Goal: Task Accomplishment & Management: Complete application form

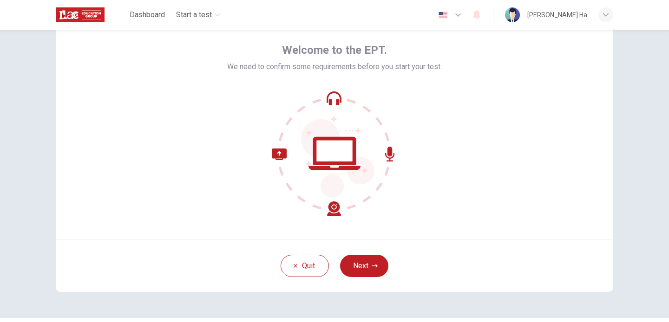
scroll to position [49, 0]
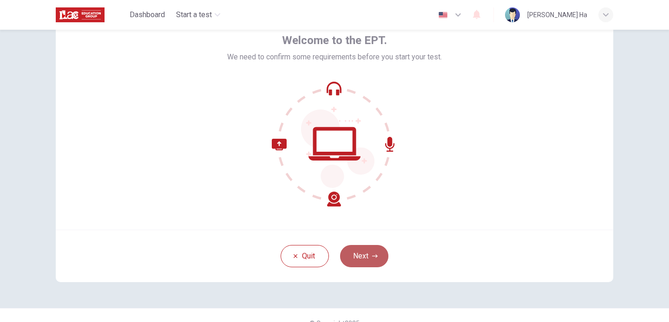
click at [370, 253] on button "Next" at bounding box center [364, 256] width 48 height 22
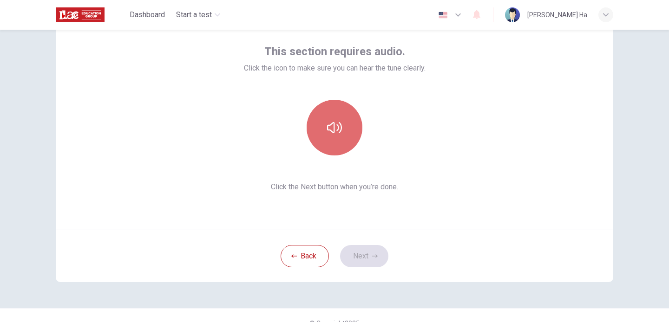
click at [332, 122] on icon "button" at bounding box center [334, 127] width 15 height 15
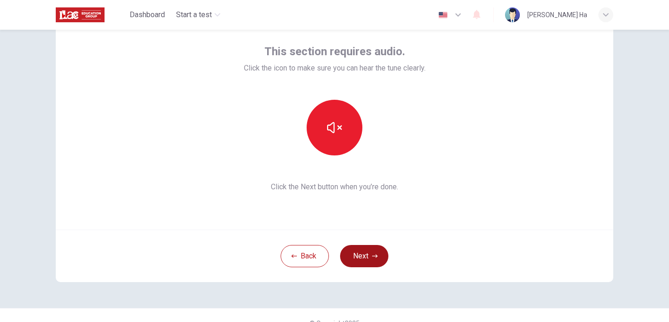
click at [374, 260] on button "Next" at bounding box center [364, 256] width 48 height 22
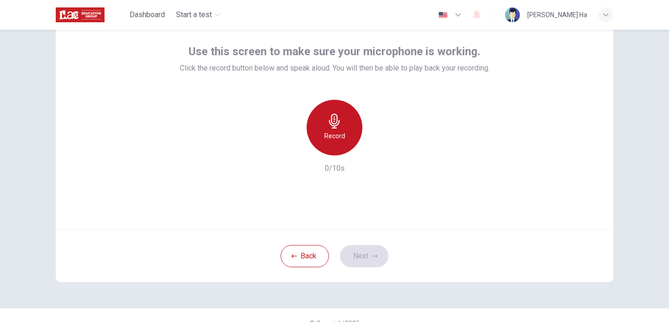
click at [333, 131] on h6 "Record" at bounding box center [334, 136] width 21 height 11
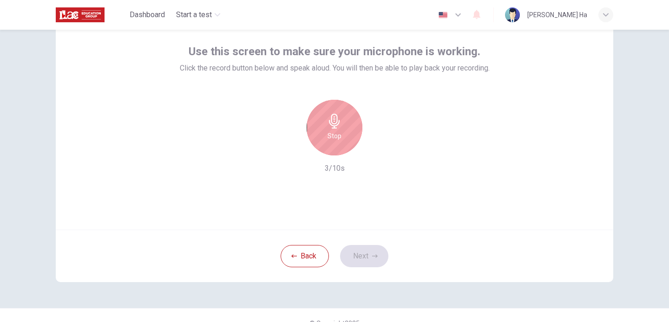
click at [350, 138] on div "Stop" at bounding box center [335, 128] width 56 height 56
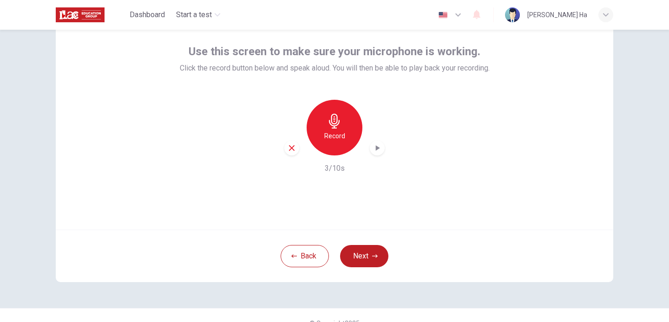
click at [378, 151] on icon "button" at bounding box center [377, 148] width 9 height 9
click at [370, 255] on button "Next" at bounding box center [364, 256] width 48 height 22
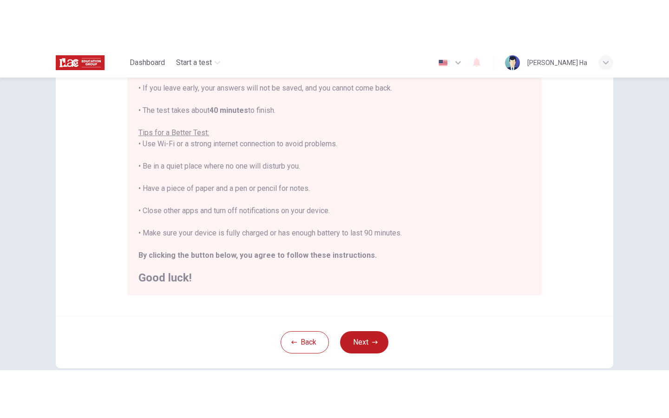
scroll to position [141, 0]
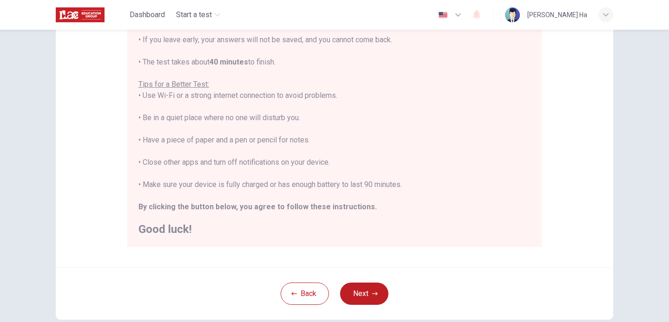
click at [488, 148] on div "You are about to start a Placement Test . Before You Start the Test: • Once you…" at bounding box center [334, 107] width 392 height 256
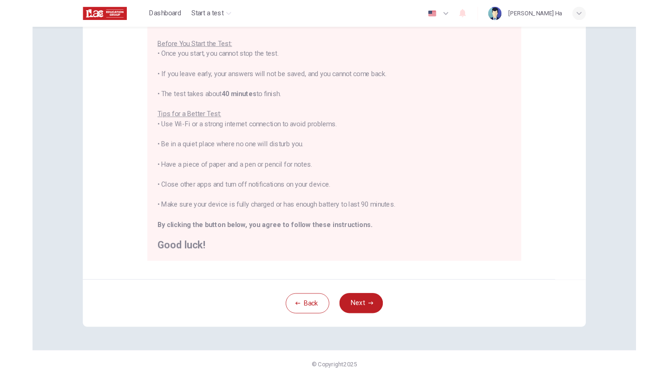
scroll to position [139, 0]
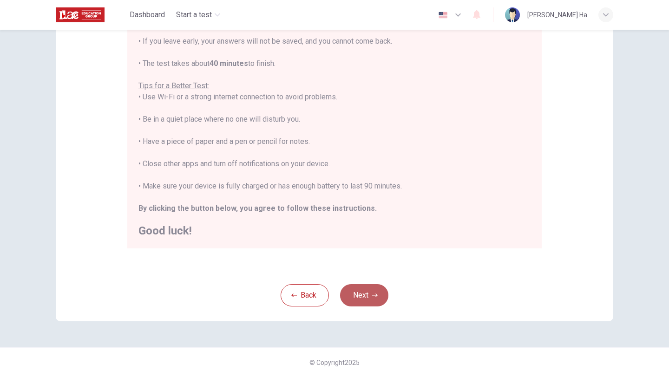
click at [383, 294] on button "Next" at bounding box center [364, 295] width 48 height 22
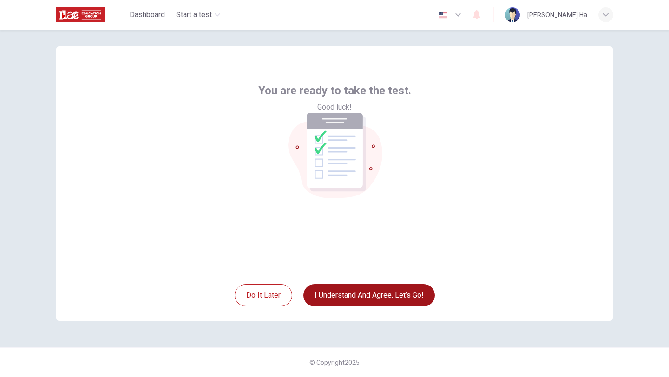
scroll to position [10, 0]
click at [356, 300] on button "I understand and agree. Let’s go!" at bounding box center [368, 295] width 131 height 22
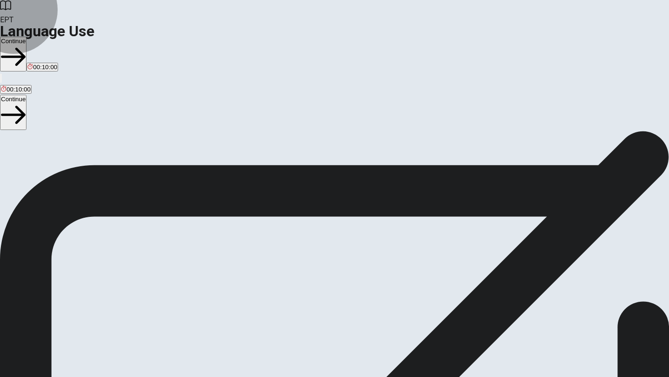
click at [26, 37] on button "Continue" at bounding box center [13, 54] width 26 height 35
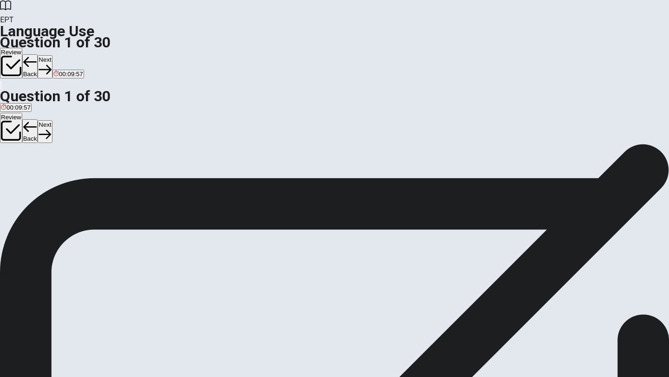
click at [30, 167] on div "A" at bounding box center [15, 170] width 29 height 7
click at [31, 166] on button "A is studying" at bounding box center [15, 174] width 31 height 16
click at [52, 55] on button "Next" at bounding box center [45, 66] width 14 height 23
click at [23, 167] on div "A" at bounding box center [12, 170] width 22 height 7
click at [71, 181] on span "will stays" at bounding box center [58, 177] width 25 height 7
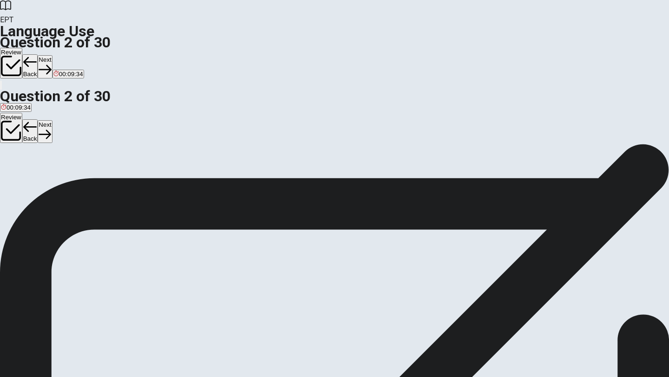
click at [52, 55] on button "Next" at bounding box center [45, 66] width 14 height 23
click at [11, 174] on span "has" at bounding box center [6, 177] width 10 height 7
click at [52, 55] on button "Next" at bounding box center [45, 66] width 14 height 23
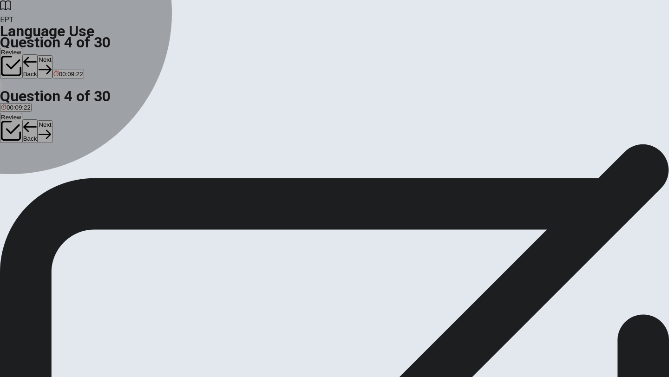
click at [29, 174] on div "C" at bounding box center [25, 170] width 10 height 7
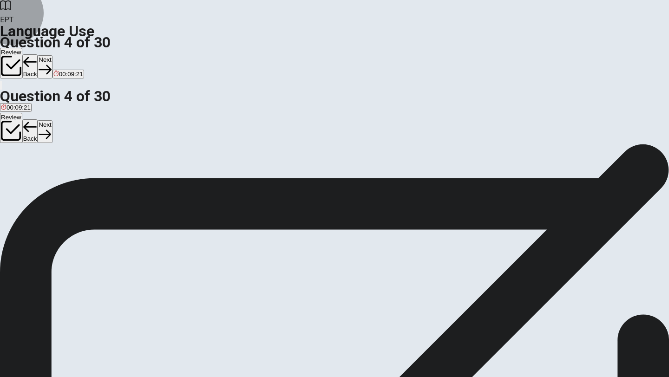
click at [52, 55] on button "Next" at bounding box center [45, 66] width 14 height 23
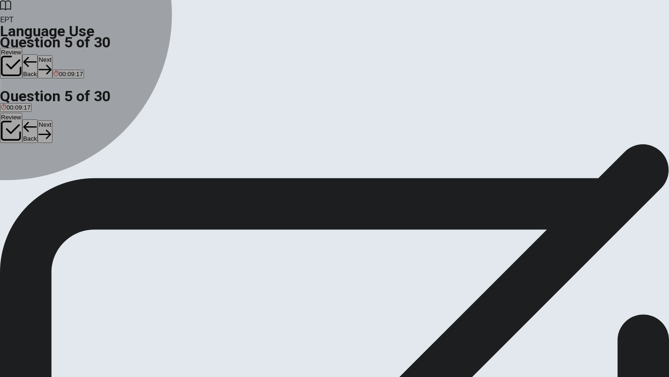
click at [16, 167] on div "A" at bounding box center [8, 170] width 15 height 7
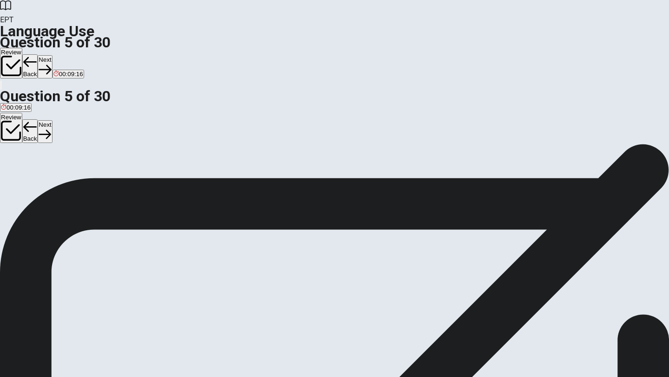
click at [52, 55] on button "Next" at bounding box center [45, 66] width 14 height 23
click at [43, 174] on div "C" at bounding box center [38, 170] width 10 height 7
click at [37, 55] on button "Next" at bounding box center [29, 66] width 14 height 23
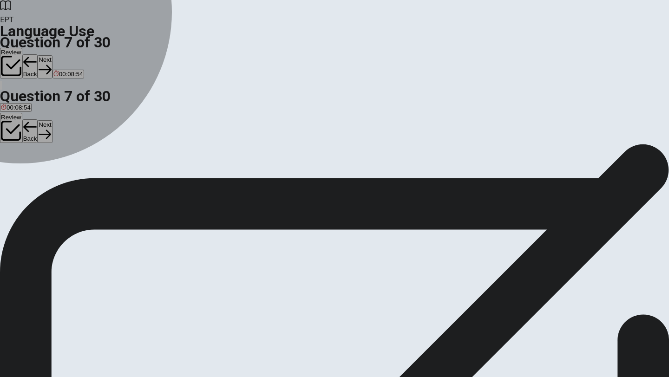
click at [58, 182] on button "D pencil" at bounding box center [49, 174] width 18 height 16
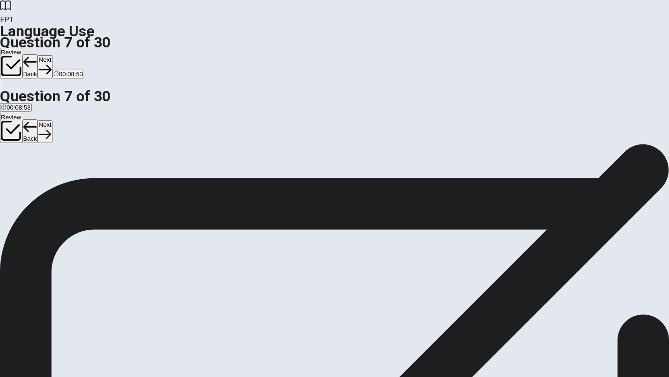
click at [52, 55] on button "Next" at bounding box center [45, 66] width 14 height 23
click at [59, 167] on div "A" at bounding box center [30, 170] width 58 height 7
click at [178, 174] on div "C" at bounding box center [149, 170] width 58 height 7
click at [52, 55] on button "Next" at bounding box center [45, 66] width 14 height 23
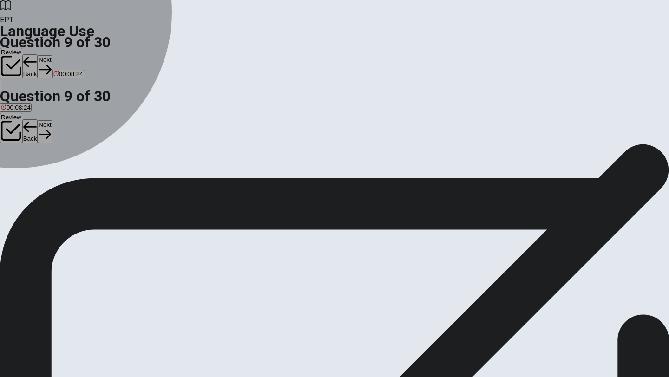
click at [50, 174] on div "C" at bounding box center [39, 170] width 22 height 7
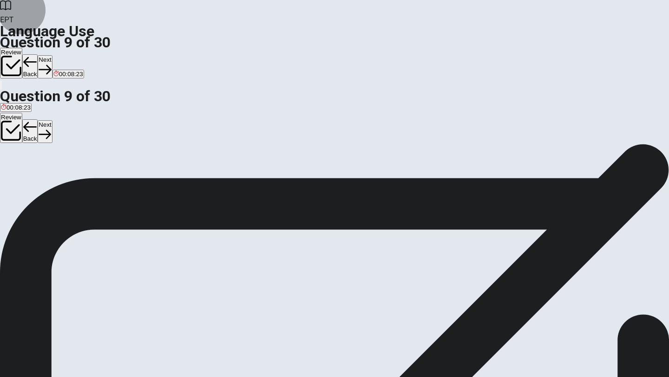
click at [52, 55] on button "Next" at bounding box center [45, 66] width 14 height 23
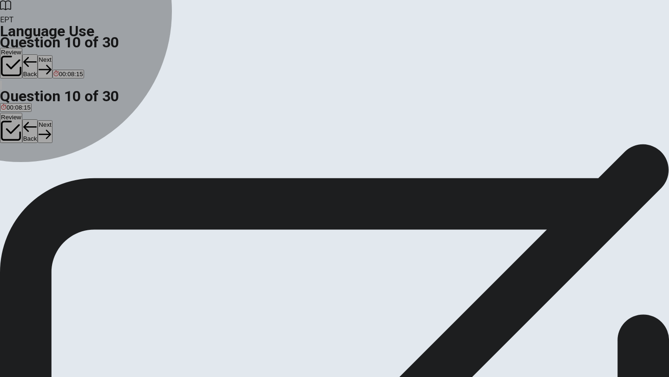
click at [36, 182] on button "C Has" at bounding box center [29, 174] width 13 height 16
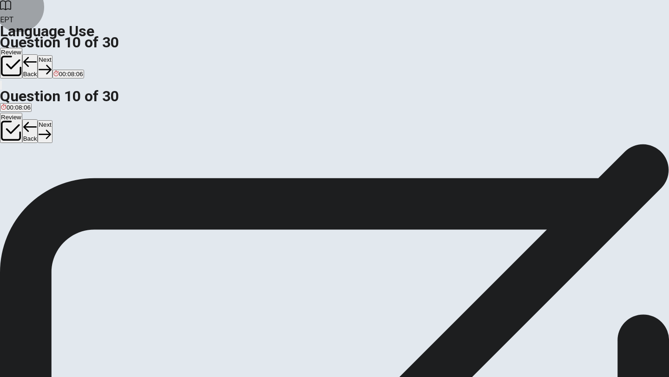
click at [52, 55] on button "Next" at bounding box center [45, 66] width 14 height 23
click at [67, 174] on div "D" at bounding box center [59, 170] width 18 height 7
click at [37, 55] on button "Next" at bounding box center [29, 66] width 14 height 23
click at [50, 166] on button "A is being reviewed" at bounding box center [25, 174] width 50 height 16
click at [51, 63] on icon "button" at bounding box center [45, 69] width 13 height 13
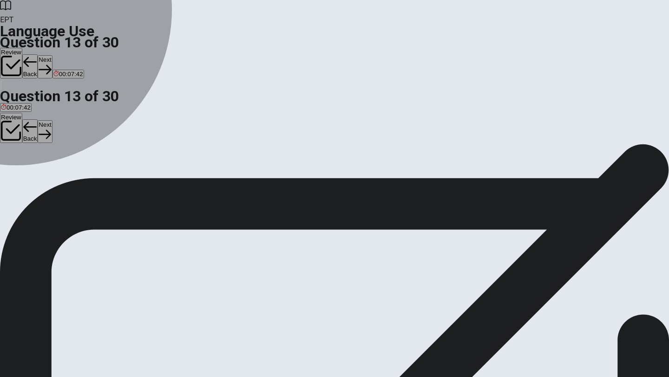
click at [35, 174] on div "B" at bounding box center [26, 170] width 18 height 7
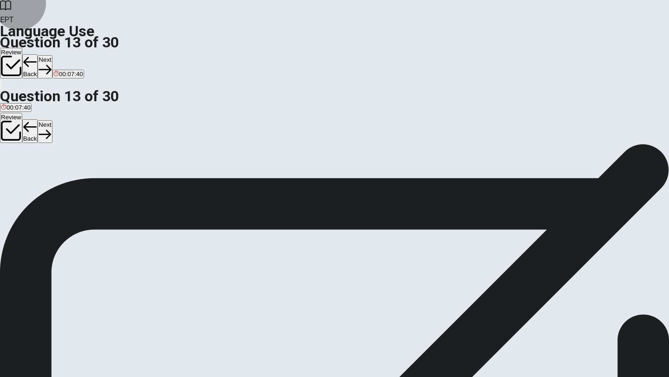
click at [52, 55] on button "Next" at bounding box center [45, 66] width 14 height 23
click at [50, 174] on div "B" at bounding box center [33, 170] width 34 height 7
click at [52, 55] on button "Next" at bounding box center [45, 66] width 14 height 23
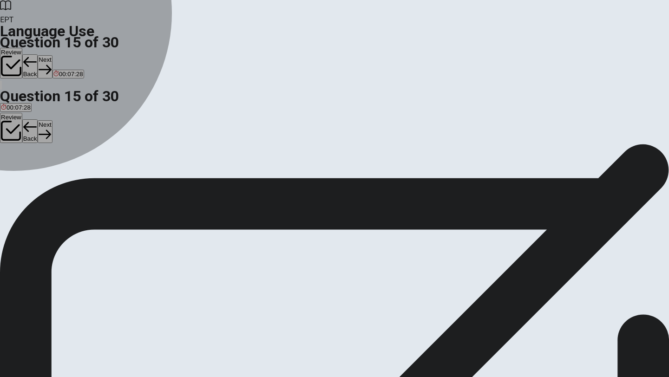
click at [37, 174] on div "B" at bounding box center [29, 170] width 15 height 7
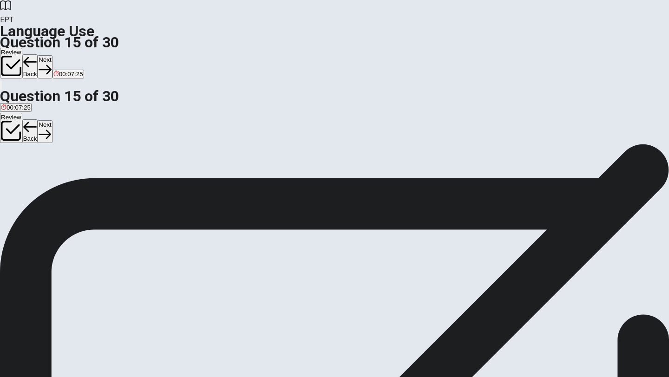
click at [52, 55] on button "Next" at bounding box center [45, 66] width 14 height 23
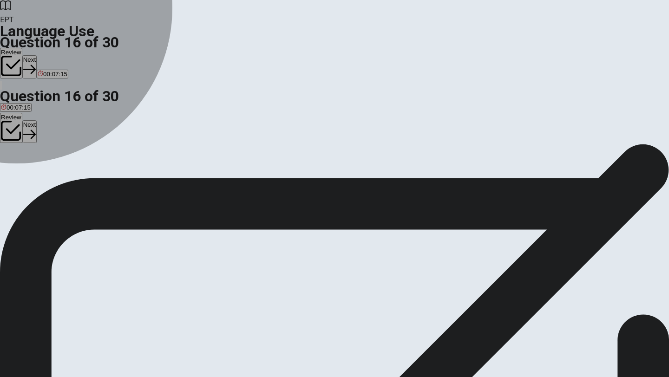
click at [36, 174] on div "B" at bounding box center [28, 170] width 17 height 7
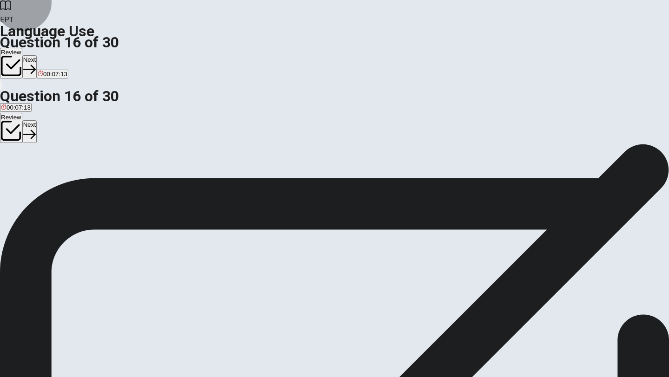
click at [37, 55] on button "Next" at bounding box center [29, 66] width 14 height 23
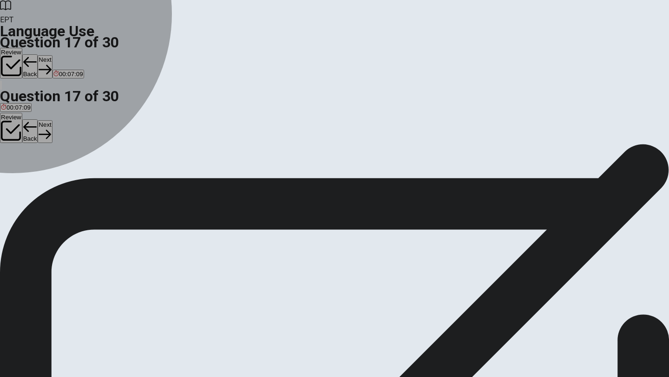
click at [48, 174] on div "C" at bounding box center [40, 170] width 17 height 7
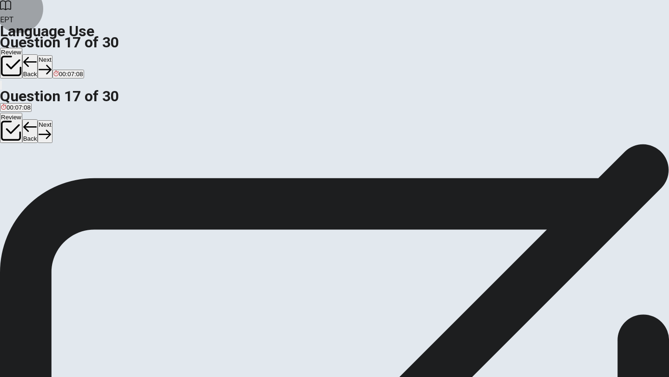
click at [52, 55] on button "Next" at bounding box center [45, 66] width 14 height 23
click at [49, 174] on div "B" at bounding box center [35, 170] width 28 height 7
click at [52, 55] on button "Next" at bounding box center [45, 66] width 14 height 23
click at [14, 167] on div "A" at bounding box center [7, 170] width 13 height 7
click at [52, 55] on button "Next" at bounding box center [45, 66] width 14 height 23
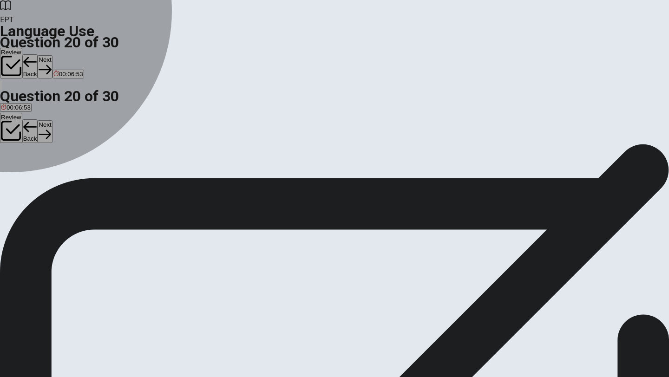
click at [40, 174] on div "C" at bounding box center [32, 170] width 16 height 7
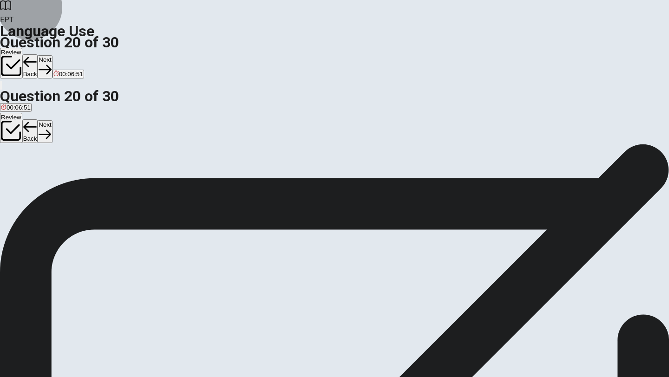
click at [51, 63] on icon "button" at bounding box center [45, 69] width 13 height 13
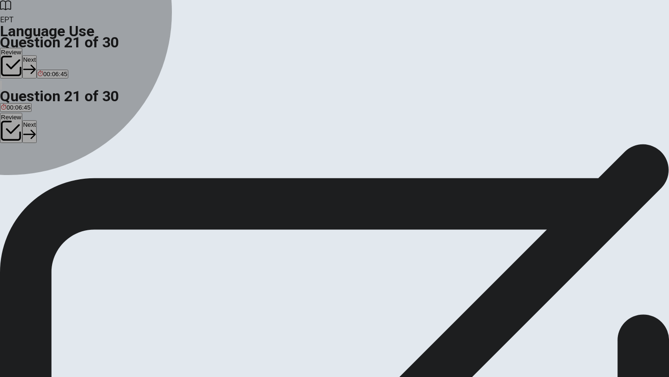
click at [16, 174] on div "B" at bounding box center [11, 170] width 9 height 7
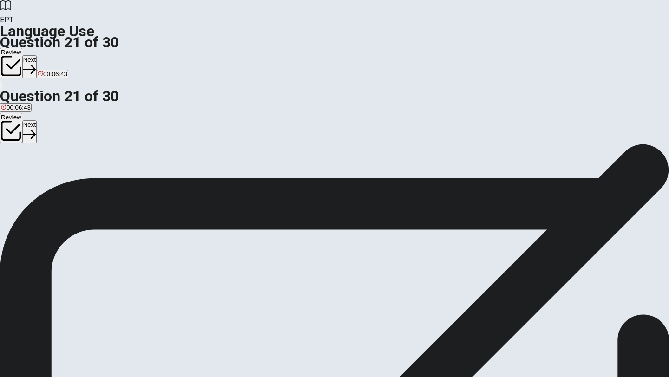
click at [37, 55] on button "Next" at bounding box center [29, 66] width 14 height 23
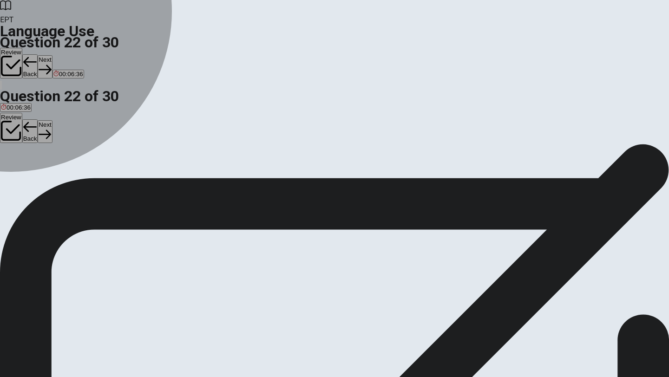
click at [21, 174] on div "B" at bounding box center [15, 170] width 11 height 7
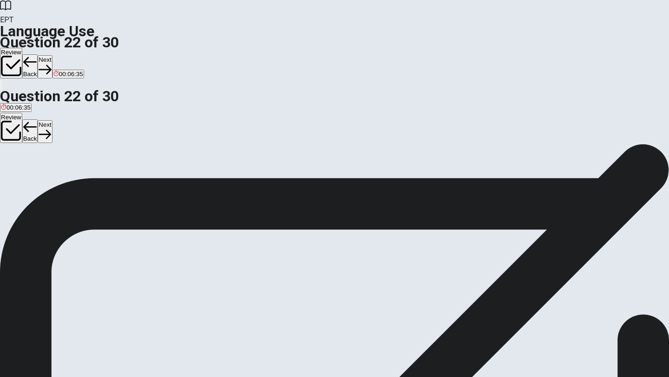
click at [52, 55] on button "Next" at bounding box center [45, 66] width 14 height 23
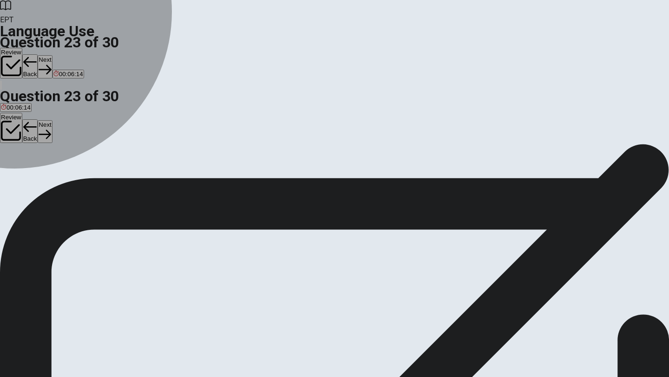
click at [32, 167] on div "A" at bounding box center [16, 170] width 31 height 7
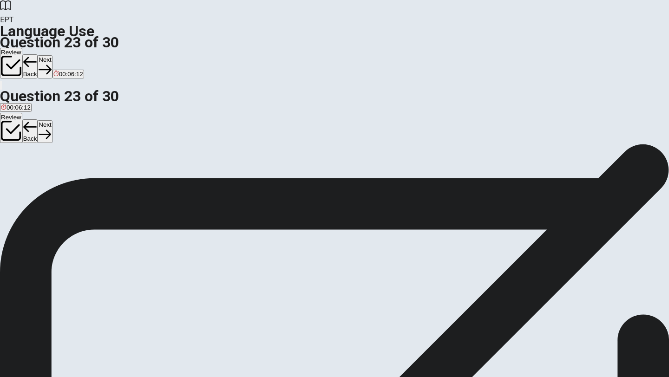
click at [52, 55] on button "Next" at bounding box center [45, 66] width 14 height 23
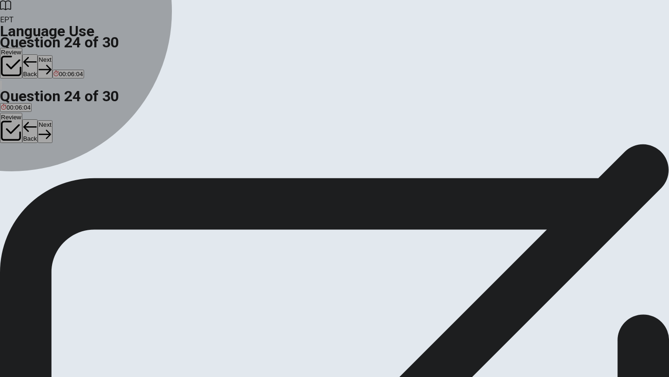
click at [13, 167] on div "A" at bounding box center [7, 170] width 13 height 7
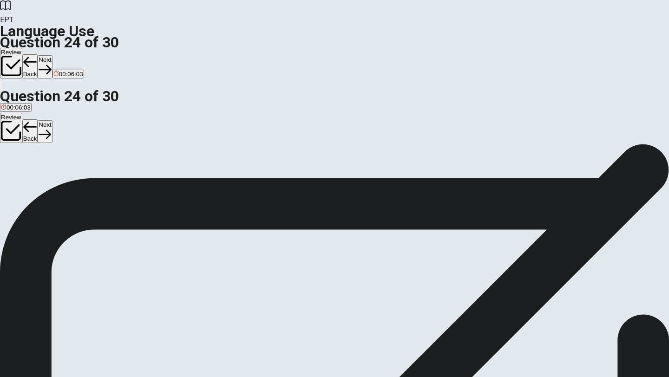
click at [52, 55] on button "Next" at bounding box center [45, 66] width 14 height 23
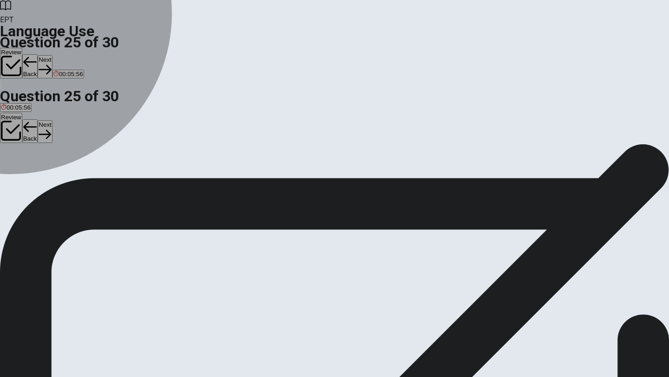
click at [39, 174] on div "B" at bounding box center [31, 170] width 16 height 7
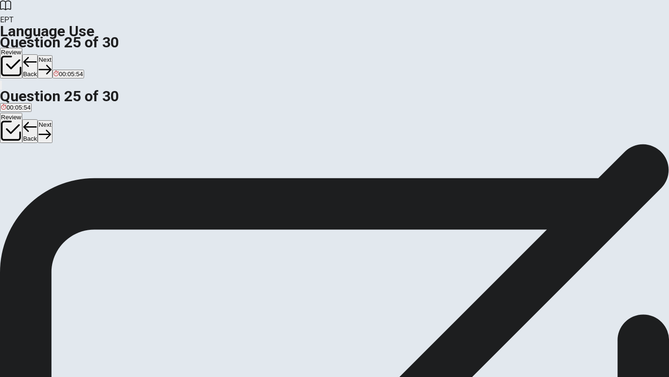
click at [52, 55] on button "Next" at bounding box center [45, 66] width 14 height 23
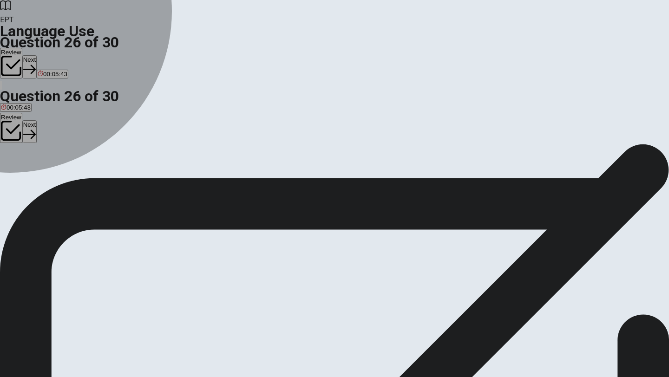
click at [11, 167] on div "A" at bounding box center [6, 170] width 10 height 7
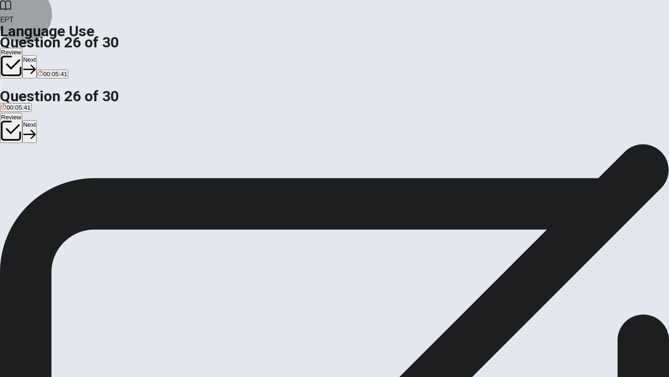
click at [37, 55] on button "Next" at bounding box center [29, 66] width 14 height 23
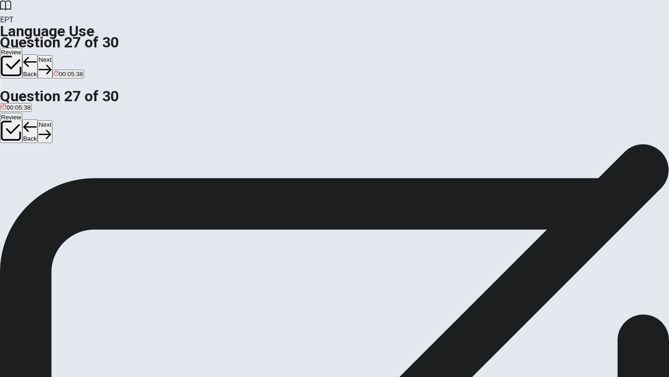
click at [51, 174] on div "C" at bounding box center [41, 170] width 19 height 7
click at [52, 55] on button "Next" at bounding box center [45, 66] width 14 height 23
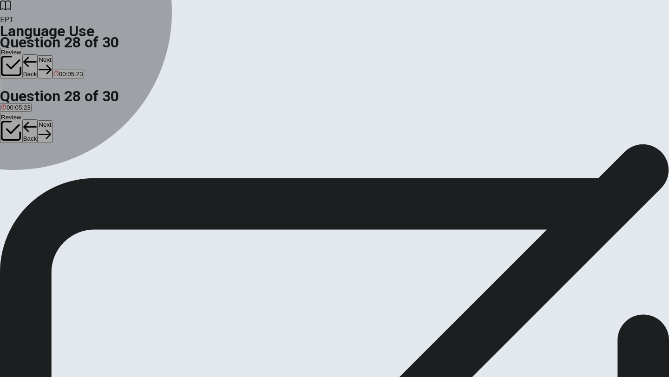
click at [29, 167] on div "A" at bounding box center [15, 170] width 28 height 7
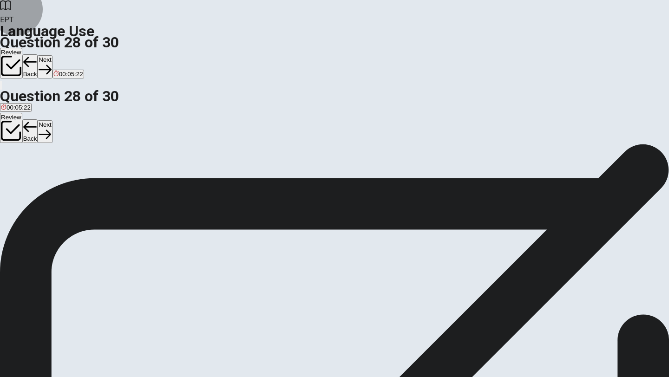
click at [52, 55] on button "Next" at bounding box center [45, 66] width 14 height 23
click at [68, 174] on div "C" at bounding box center [57, 170] width 22 height 7
click at [52, 55] on button "Next" at bounding box center [45, 66] width 14 height 23
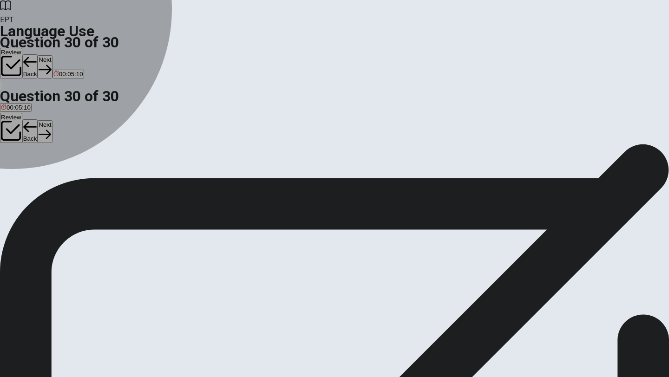
click at [37, 174] on div "C" at bounding box center [29, 170] width 14 height 7
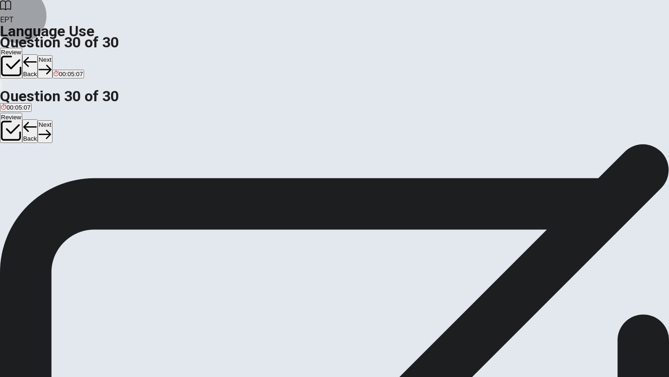
click at [52, 55] on button "Next" at bounding box center [45, 66] width 14 height 23
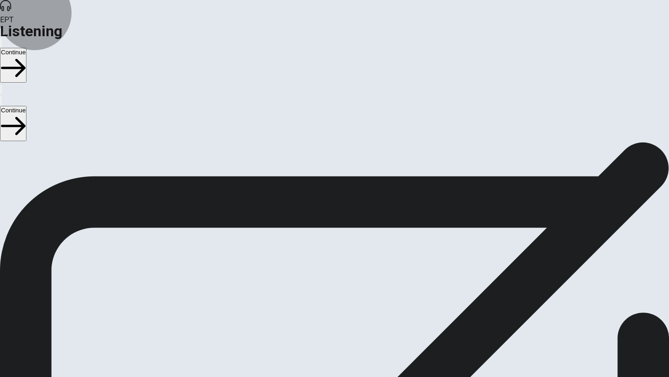
click at [26, 48] on button "Continue" at bounding box center [13, 65] width 26 height 35
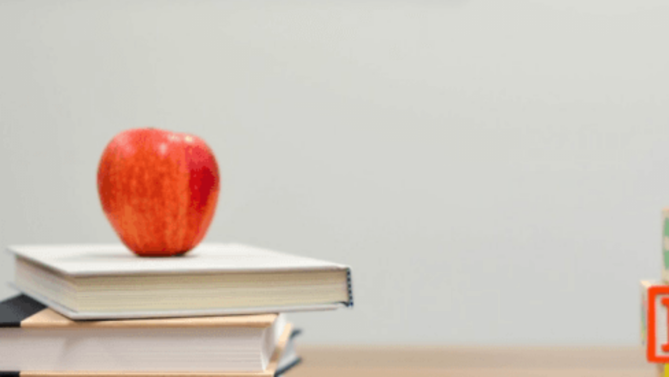
click at [89, 153] on div "C" at bounding box center [74, 149] width 29 height 7
click at [68, 185] on div "B" at bounding box center [42, 188] width 51 height 7
click at [108, 224] on div "C" at bounding box center [90, 227] width 35 height 7
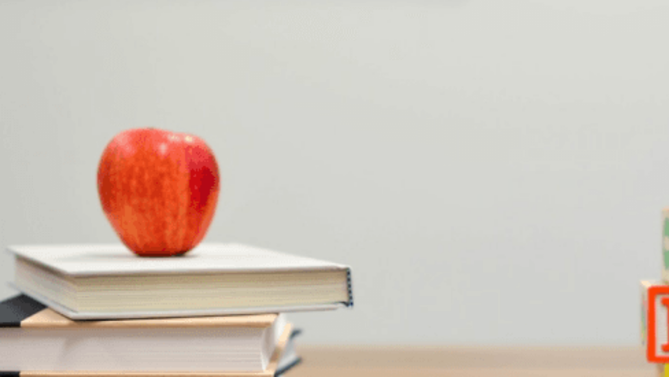
scroll to position [653, 0]
click at [198, 263] on div "C" at bounding box center [166, 266] width 65 height 7
click at [72, 231] on span "By car service" at bounding box center [52, 234] width 39 height 7
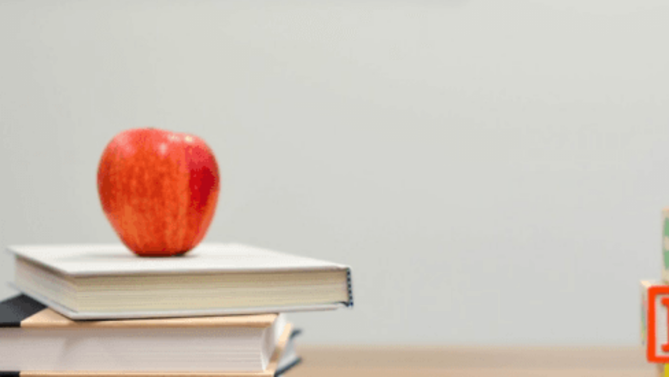
click at [85, 302] on div "D" at bounding box center [75, 305] width 20 height 7
click at [42, 302] on div "B" at bounding box center [32, 305] width 20 height 7
click at [144, 322] on div at bounding box center [334, 329] width 669 height 0
drag, startPoint x: 162, startPoint y: 102, endPoint x: 152, endPoint y: 102, distance: 9.3
click at [153, 322] on div at bounding box center [334, 329] width 669 height 0
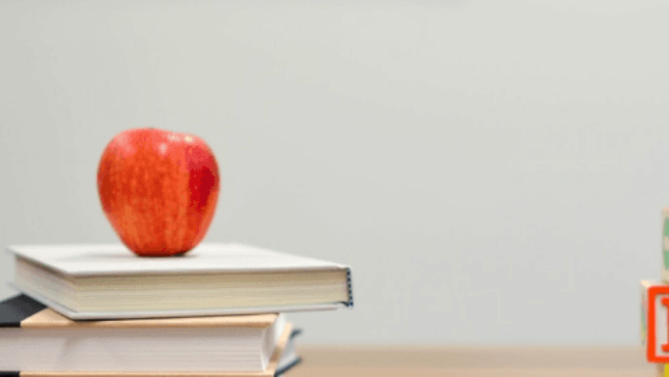
click at [26, 48] on button "Continue" at bounding box center [13, 65] width 26 height 35
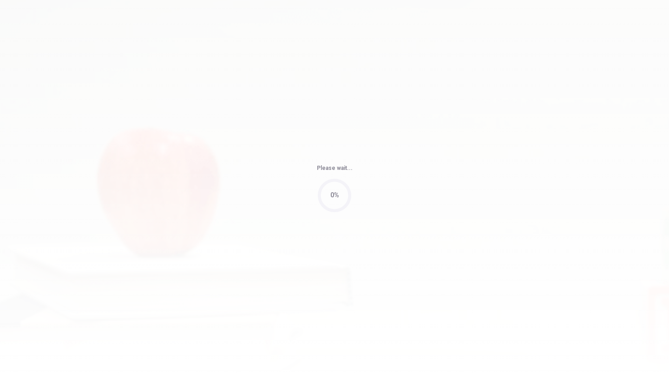
type input "56"
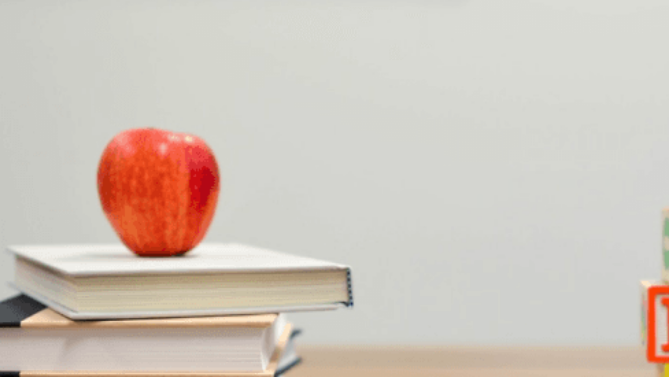
click at [56, 322] on div "C" at bounding box center [50, 336] width 12 height 7
click at [102, 293] on button "A They let you choose your spice level" at bounding box center [51, 301] width 102 height 16
click at [220, 217] on div "C" at bounding box center [182, 219] width 73 height 7
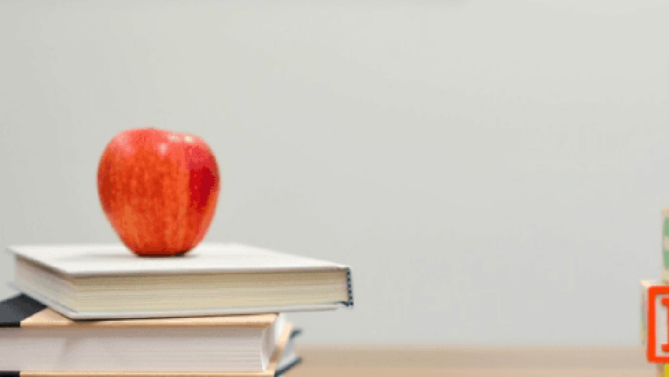
scroll to position [450, 0]
click at [255, 262] on div "D" at bounding box center [234, 258] width 41 height 7
click at [248, 183] on div "C" at bounding box center [182, 180] width 131 height 7
click at [26, 48] on button "Continue" at bounding box center [13, 65] width 26 height 35
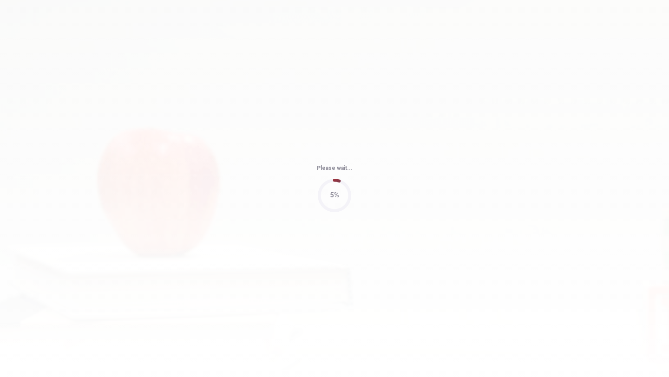
type input "65"
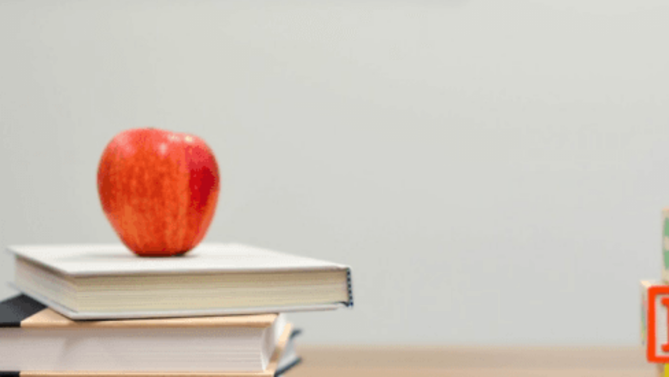
scroll to position [866, 0]
click at [256, 322] on div "D" at bounding box center [225, 336] width 61 height 7
click at [52, 301] on div "A" at bounding box center [26, 297] width 51 height 7
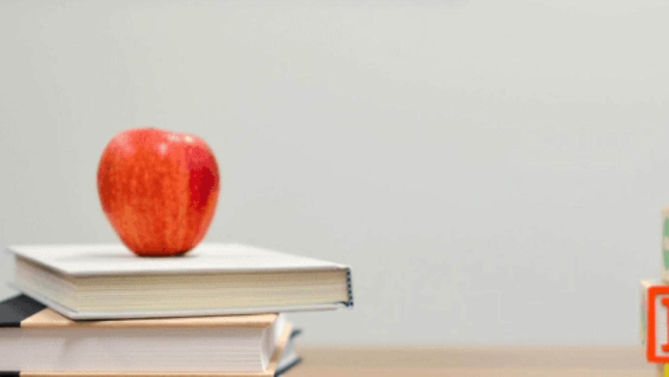
click at [83, 177] on div "A" at bounding box center [42, 180] width 82 height 7
click at [31, 223] on div "A" at bounding box center [16, 219] width 30 height 7
click at [219, 183] on span "Mention a real weakness and show improvement" at bounding box center [152, 186] width 134 height 7
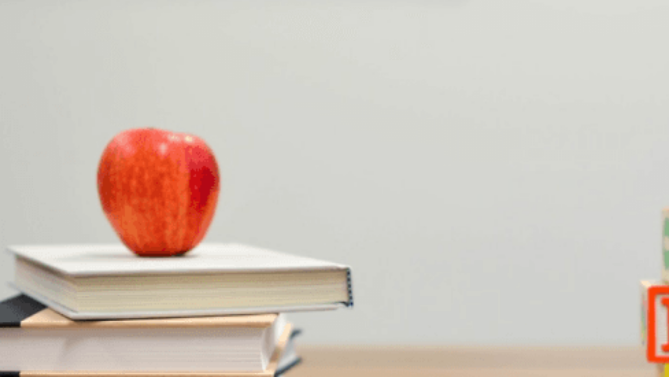
scroll to position [415, 0]
click at [99, 255] on div "A" at bounding box center [50, 258] width 98 height 7
click at [26, 48] on button "Continue" at bounding box center [13, 65] width 26 height 35
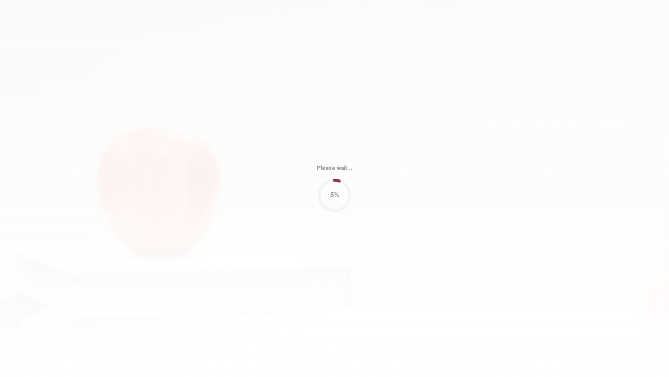
type input "54"
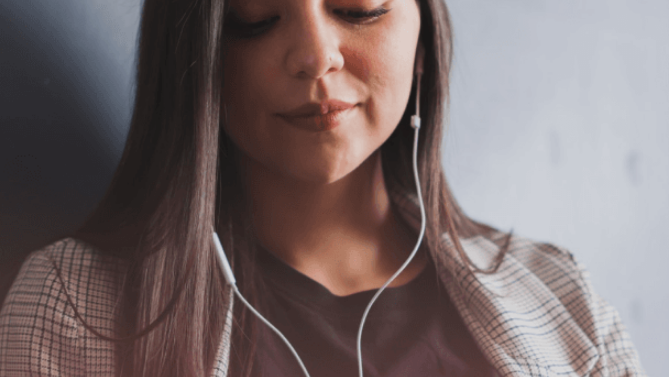
scroll to position [0, 0]
click at [26, 48] on button "Continue" at bounding box center [13, 65] width 26 height 35
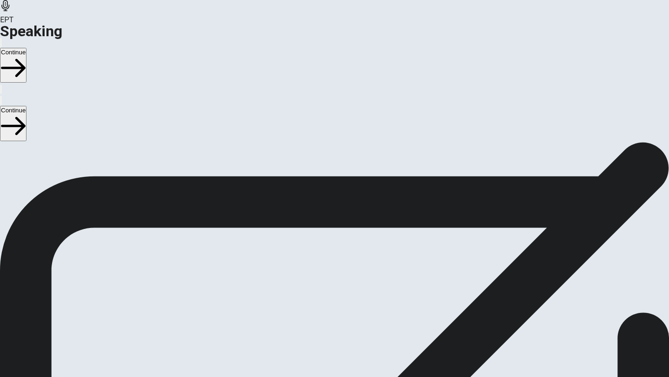
scroll to position [28, 0]
click at [351, 273] on div "Stop Recording" at bounding box center [334, 332] width 33 height 118
click at [348, 268] on div at bounding box center [335, 283] width 28 height 31
click at [323, 307] on icon "Play Audio" at bounding box center [323, 307] width 0 height 0
click at [348, 268] on div at bounding box center [335, 283] width 28 height 31
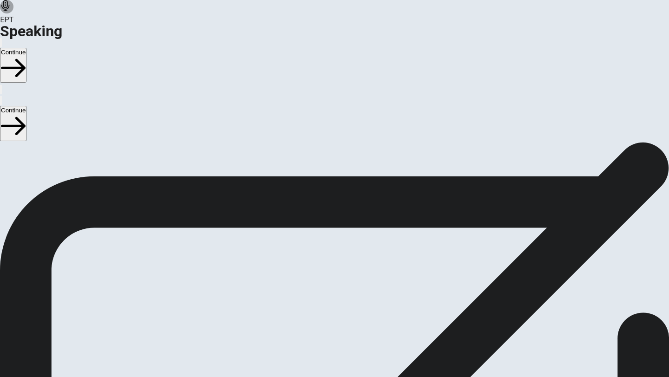
click at [324, 301] on button "Play Audio" at bounding box center [323, 305] width 2 height 9
click at [348, 268] on icon at bounding box center [335, 282] width 28 height 28
click at [333, 307] on icon "Record Again" at bounding box center [326, 312] width 11 height 11
click at [351, 273] on div "Stop Recording" at bounding box center [334, 332] width 33 height 118
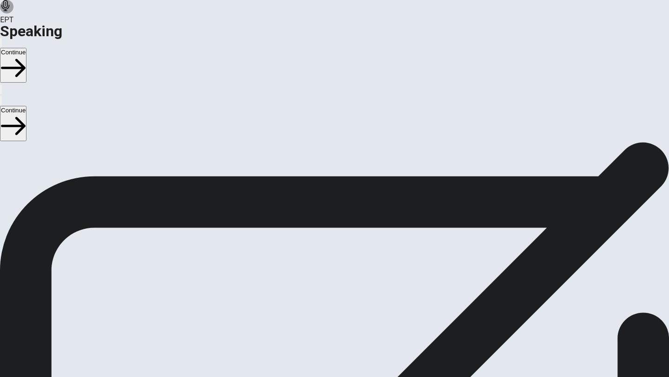
click at [324, 301] on button "Play Audio" at bounding box center [323, 305] width 2 height 9
click at [26, 48] on button "Continue" at bounding box center [13, 65] width 26 height 35
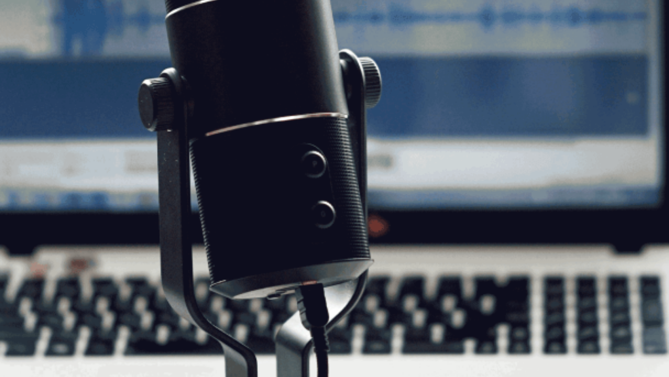
scroll to position [46, 0]
click at [26, 48] on button "Continue" at bounding box center [13, 65] width 26 height 35
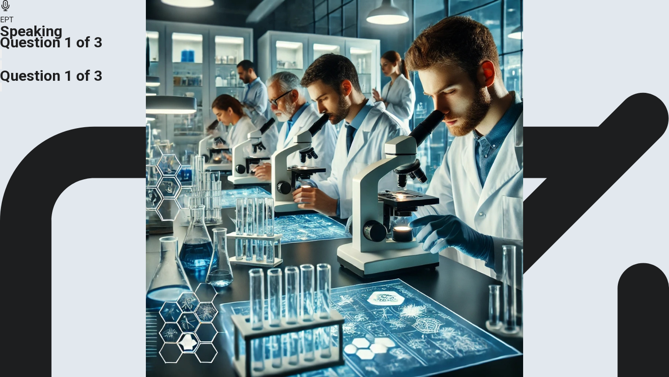
click at [245, 152] on img at bounding box center [334, 188] width 669 height 377
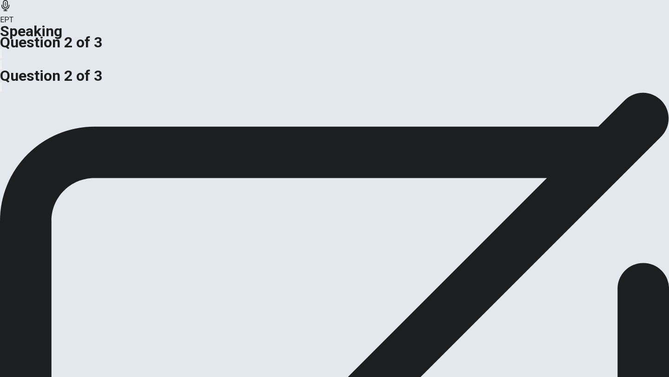
click at [229, 56] on span "Quelle découverte scientifique trouves-tu la plus fascinante ? Pourquoi ?" at bounding box center [118, 51] width 236 height 9
drag, startPoint x: 82, startPoint y: 179, endPoint x: 98, endPoint y: 191, distance: 19.5
click at [98, 56] on span "Quelle découverte scientifique trouves-tu la plus fascinante ? Pourquoi ?" at bounding box center [118, 51] width 236 height 9
click at [113, 56] on span "Quelle découverte scientifique trouves-tu la plus fascinante ? Pourquoi ?" at bounding box center [118, 51] width 236 height 9
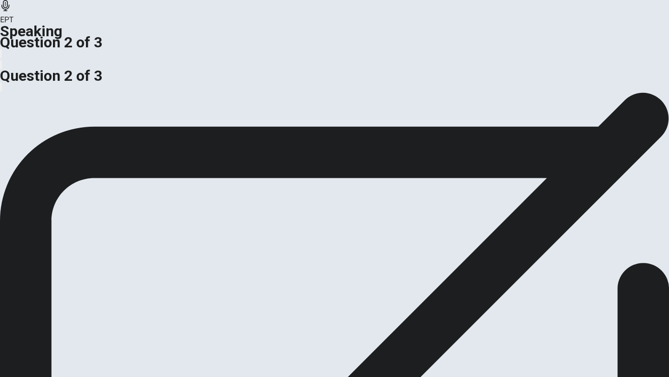
drag, startPoint x: 82, startPoint y: 180, endPoint x: 125, endPoint y: 199, distance: 47.5
click at [124, 68] on div "Quelle découverte scientifique trouves-tu la plus fascinante ? Pourquoi ? Prepa…" at bounding box center [334, 57] width 669 height 22
click at [140, 56] on span "Quelle découverte scientifique trouves-tu la plus fascinante ? Pourquoi ?" at bounding box center [118, 51] width 236 height 9
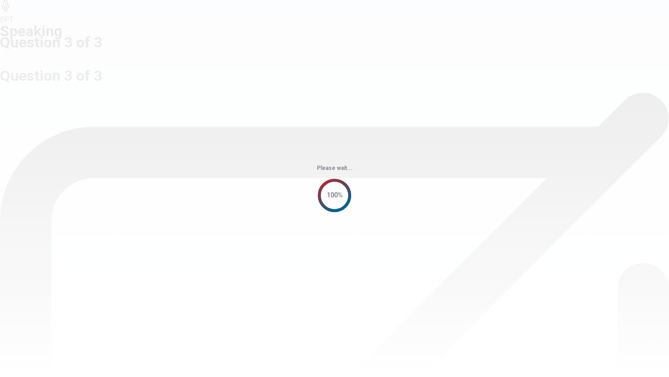
scroll to position [0, 0]
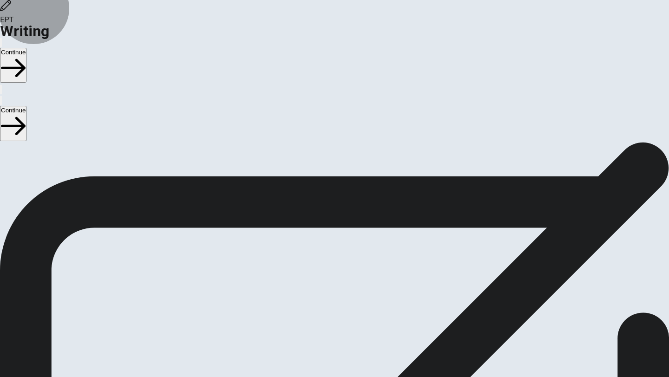
click at [26, 48] on button "Continue" at bounding box center [13, 65] width 26 height 35
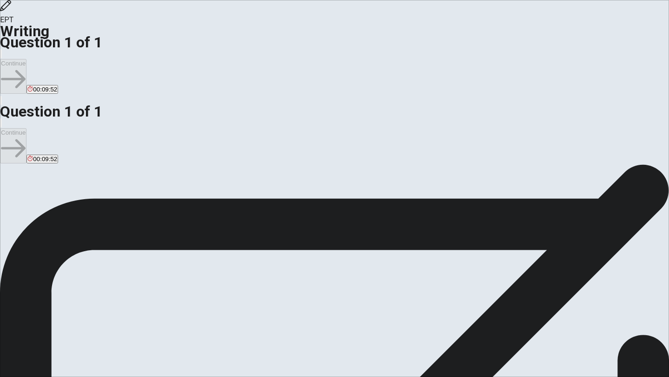
type textarea "Ư"
type textarea "w"
type textarea "F"
type textarea "W"
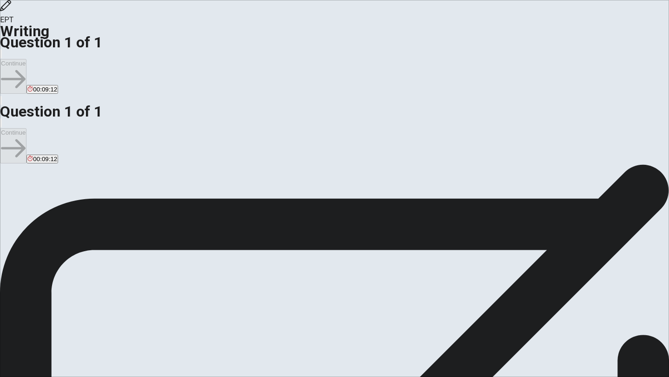
type textarea "%"
type textarea "[DATE], when I just came to highschool, I am still in teenager and not worried …"
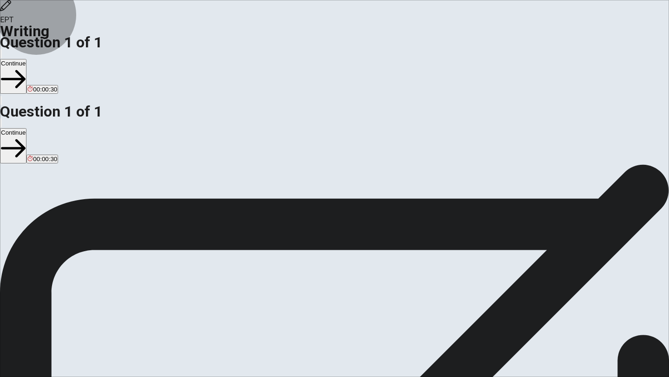
click at [26, 59] on button "Continue" at bounding box center [13, 76] width 26 height 35
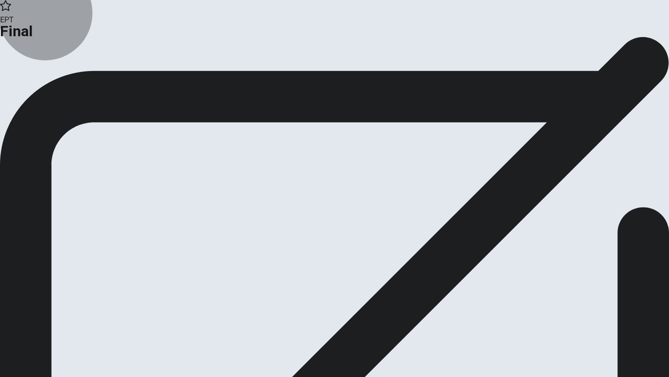
click at [39, 80] on icon "button" at bounding box center [33, 75] width 9 height 9
